Goal: Check status: Check status

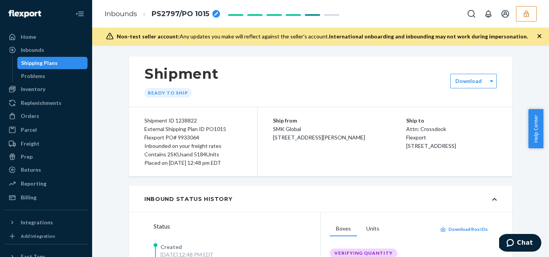
scroll to position [54, 0]
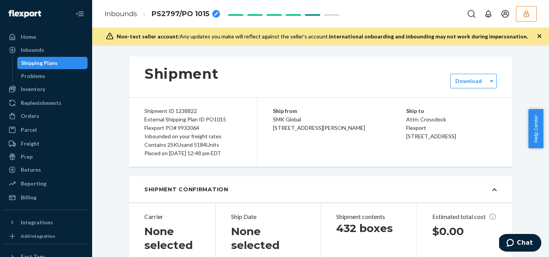
type input "BG1017468925"
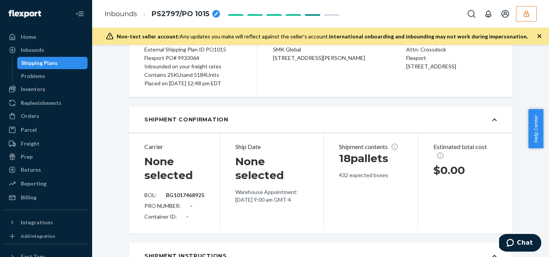
scroll to position [131, 0]
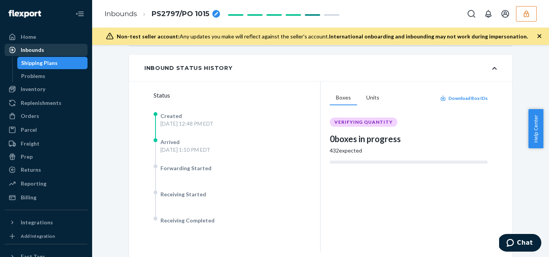
click at [31, 51] on div "Inbounds" at bounding box center [32, 50] width 23 height 8
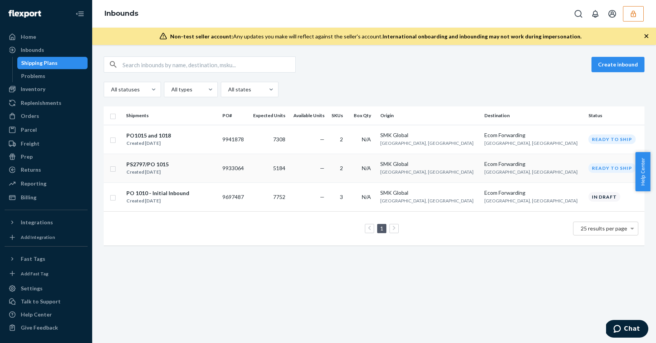
click at [210, 164] on div "PS2797/PO 1015 Created Sep 11, 2025" at bounding box center [171, 168] width 90 height 16
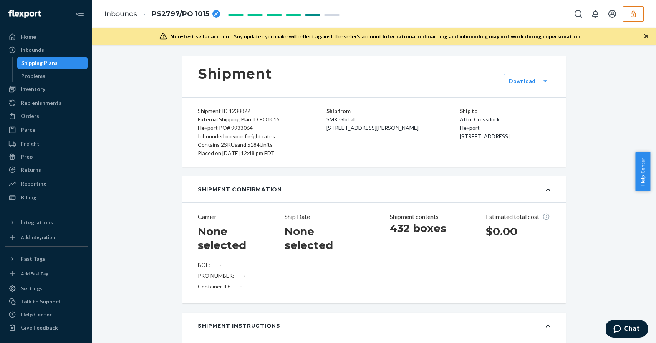
type input "BG1017468925"
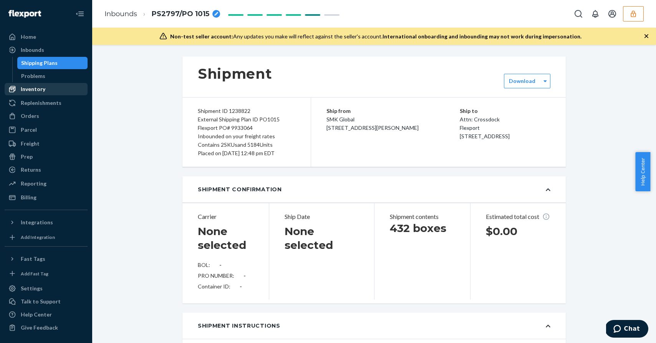
type input "BG1017468925"
